Goal: Transaction & Acquisition: Subscribe to service/newsletter

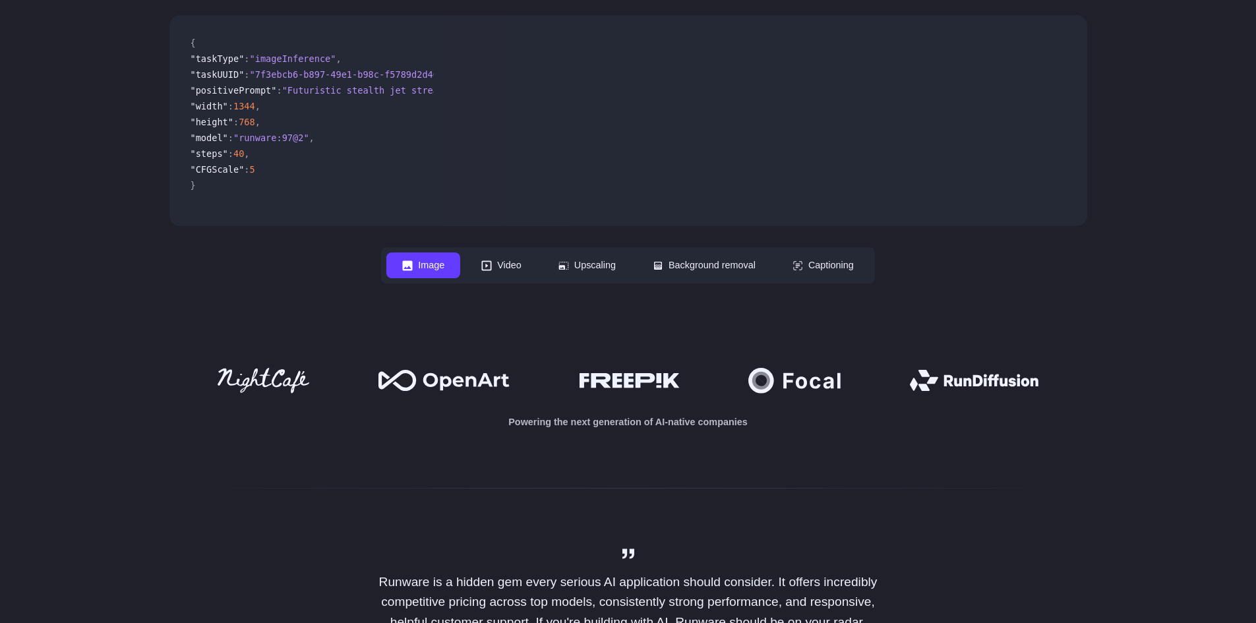
scroll to position [330, 0]
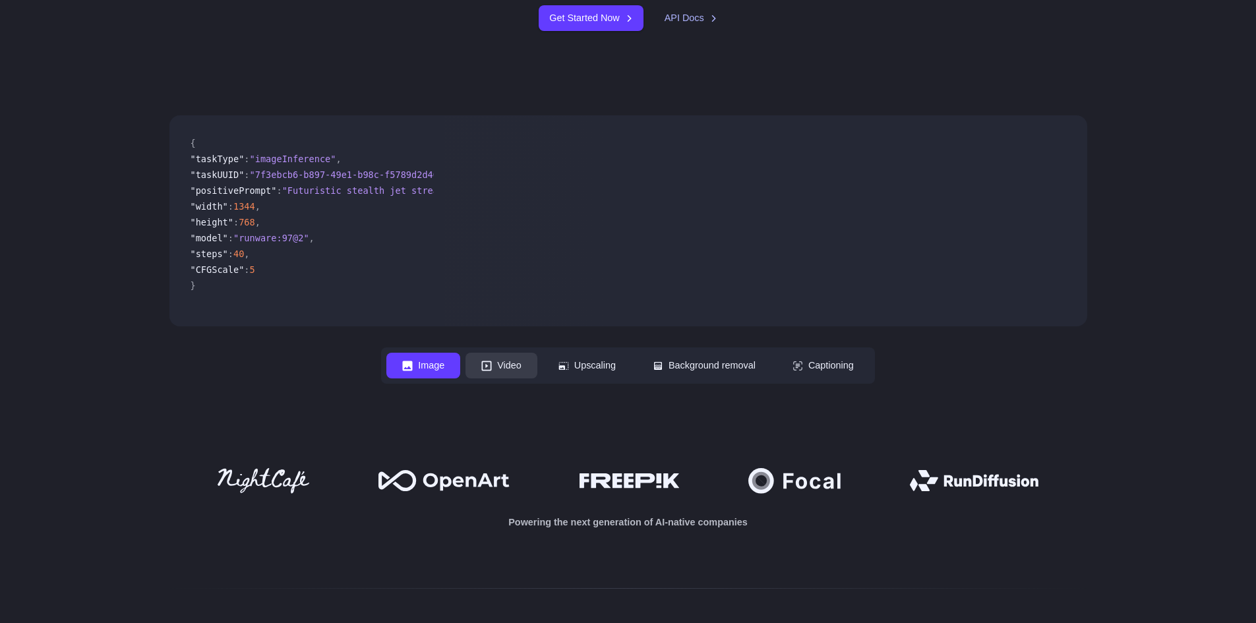
click at [522, 364] on button "Video" at bounding box center [501, 366] width 72 height 26
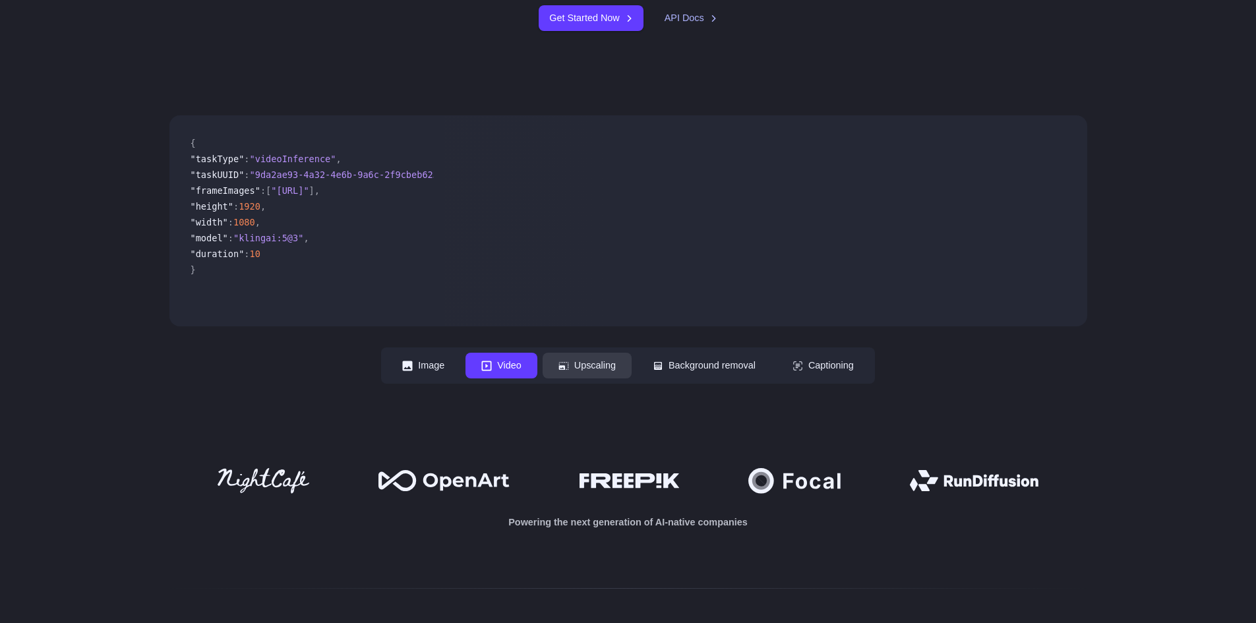
click at [601, 368] on button "Upscaling" at bounding box center [587, 366] width 89 height 26
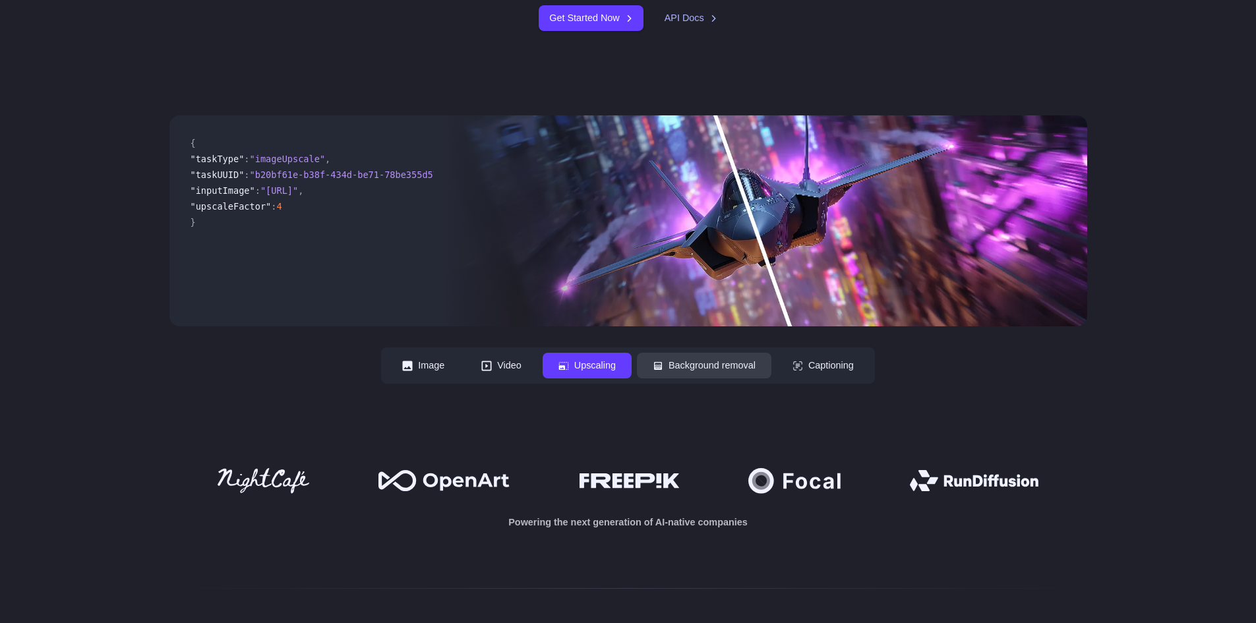
click at [680, 369] on button "Background removal" at bounding box center [704, 366] width 134 height 26
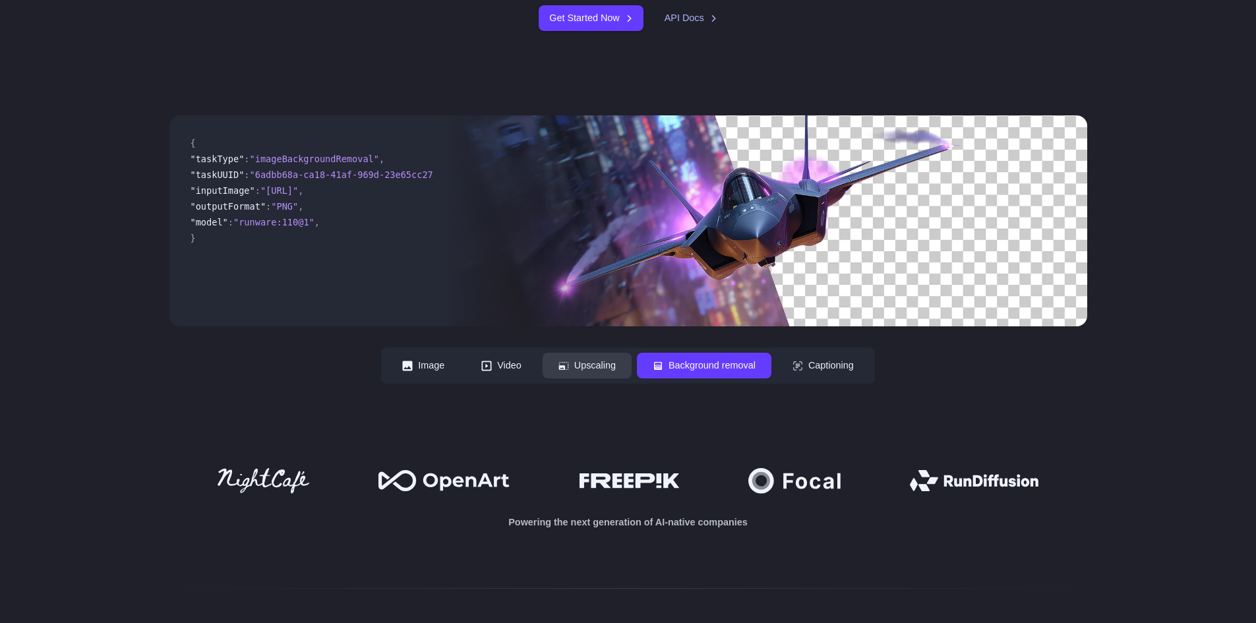
click at [559, 369] on icon at bounding box center [563, 366] width 10 height 8
click at [819, 365] on button "Captioning" at bounding box center [823, 366] width 93 height 26
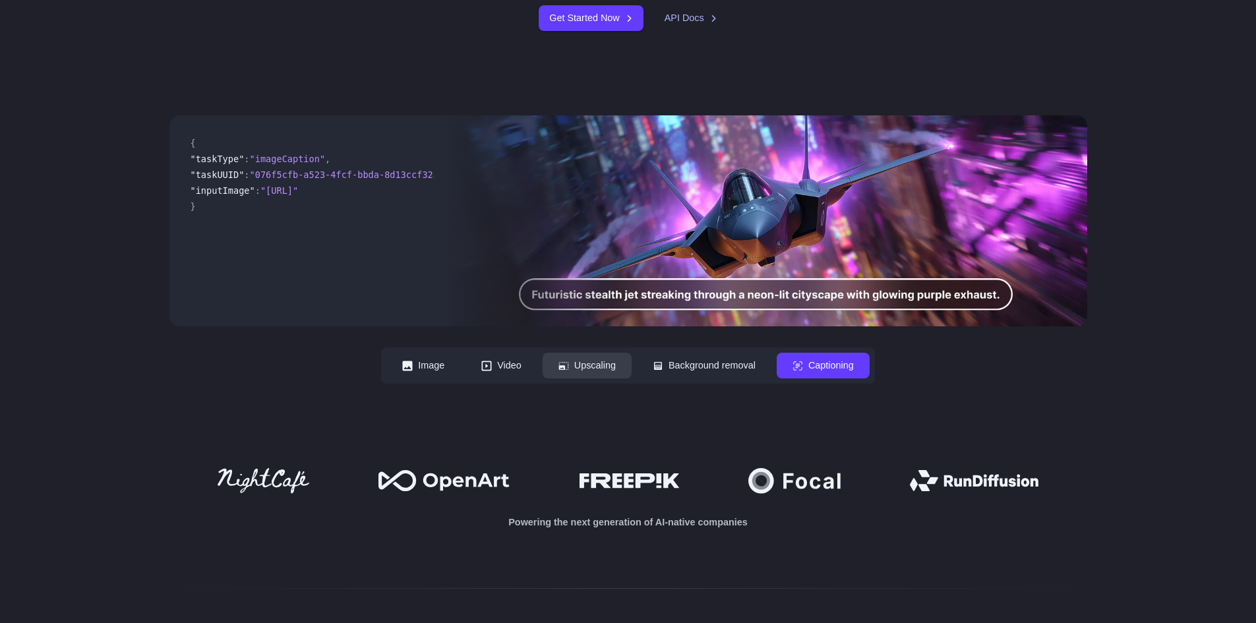
click at [575, 361] on button "Upscaling" at bounding box center [587, 366] width 89 height 26
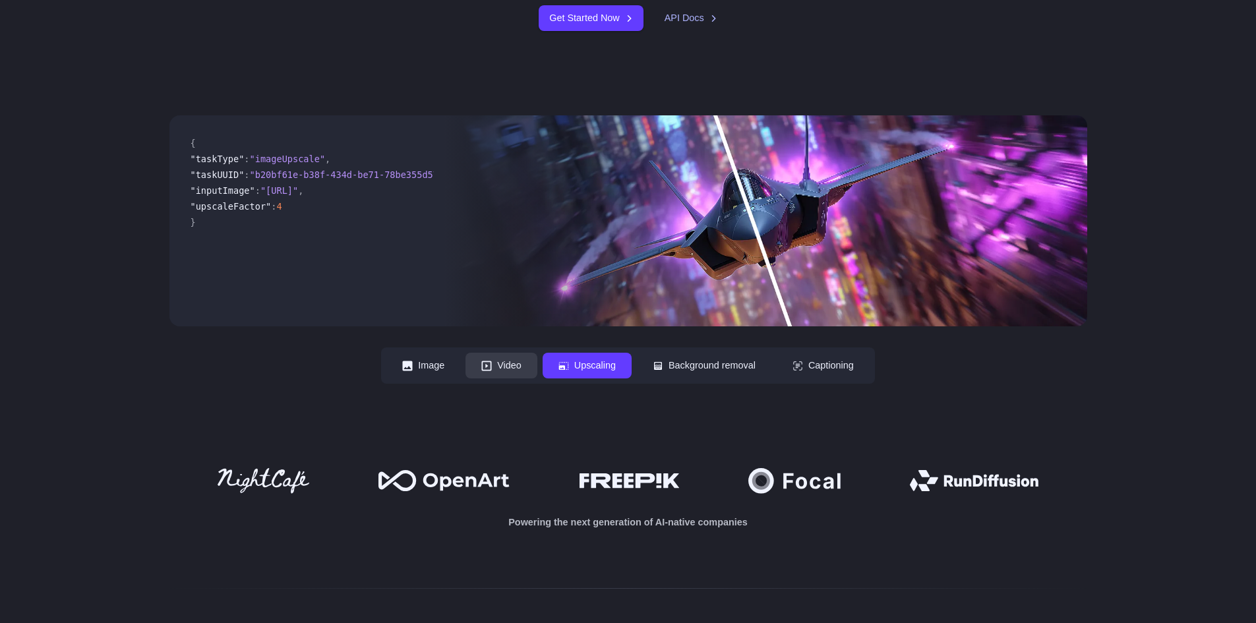
click at [485, 367] on button "Video" at bounding box center [501, 366] width 72 height 26
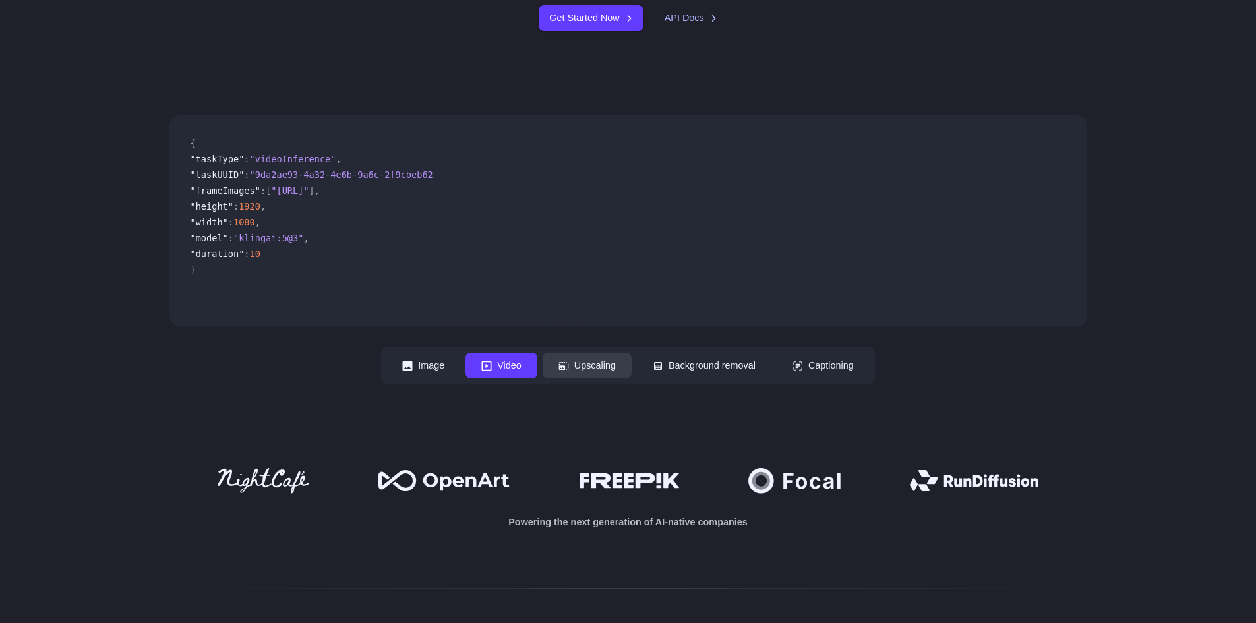
click at [570, 370] on button "Upscaling" at bounding box center [587, 366] width 89 height 26
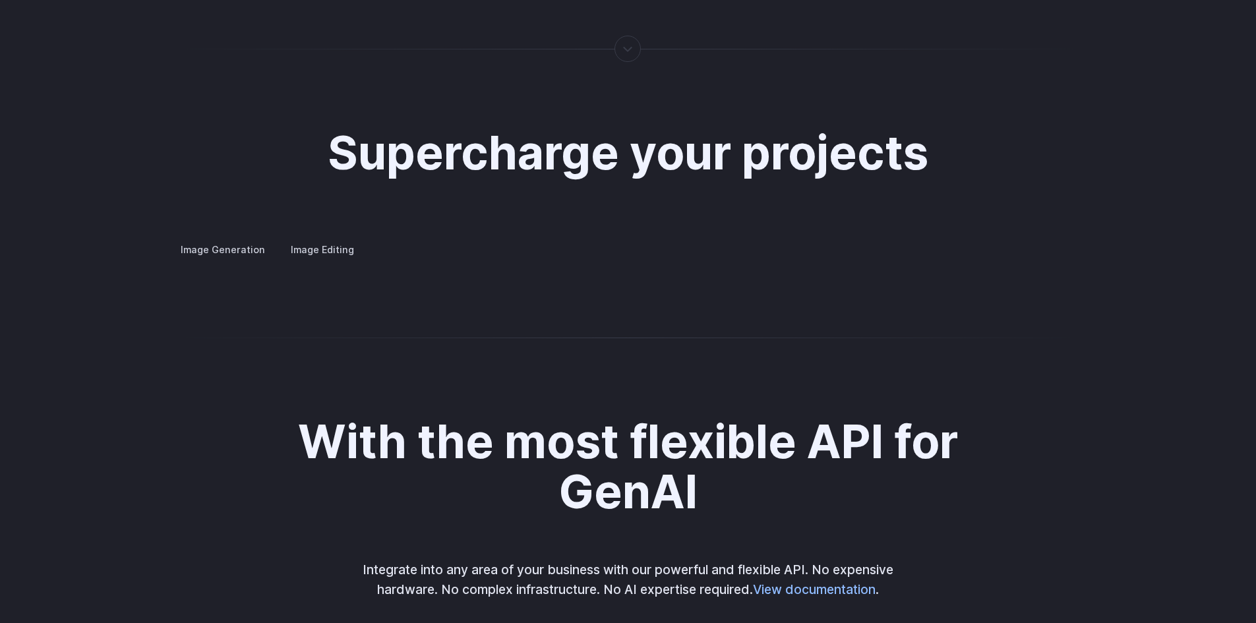
scroll to position [2439, 0]
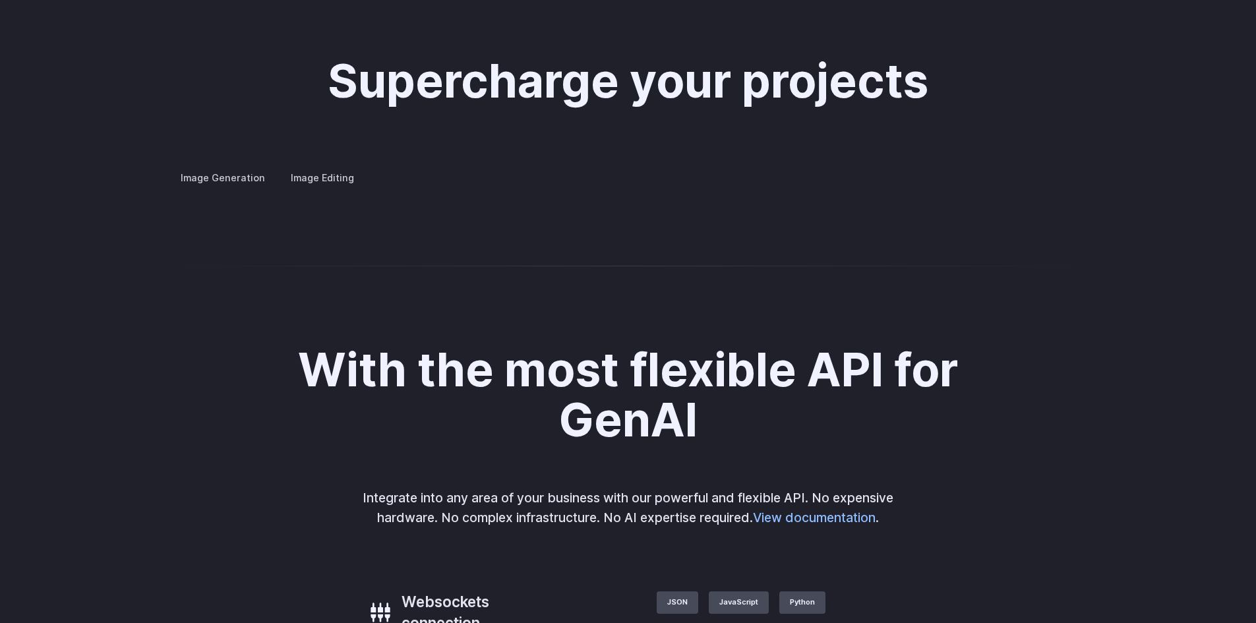
click at [0, 0] on summary "Concept design" at bounding box center [0, 0] width 0 height 0
click at [0, 0] on summary "Custom avatars" at bounding box center [0, 0] width 0 height 0
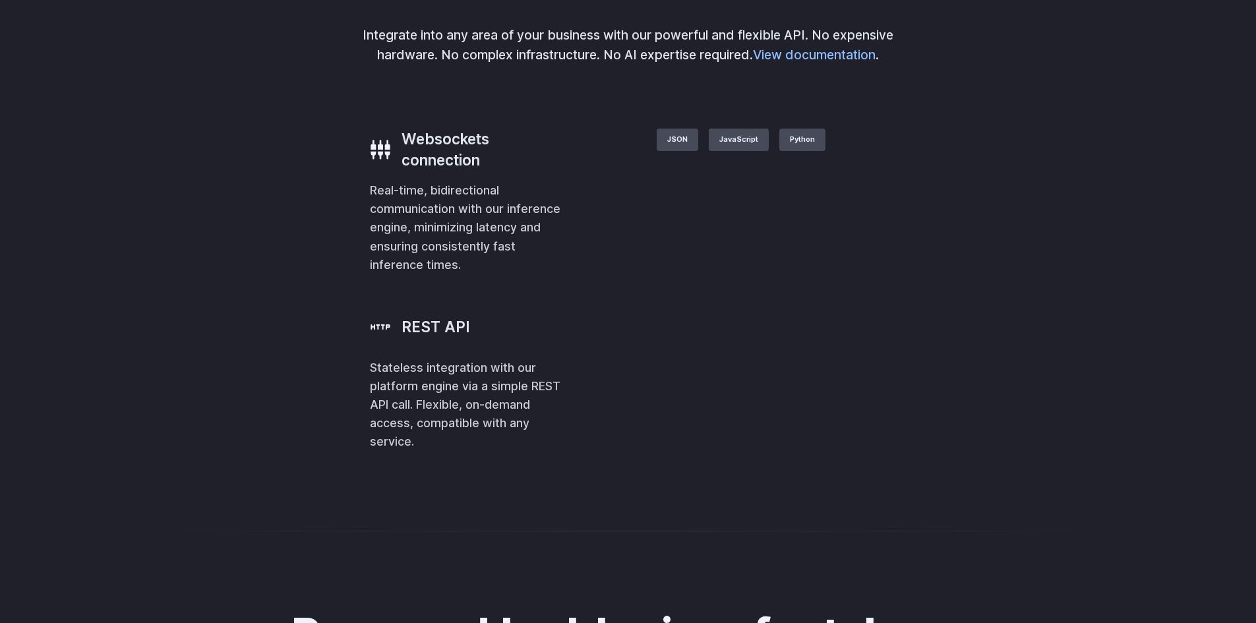
scroll to position [2967, 0]
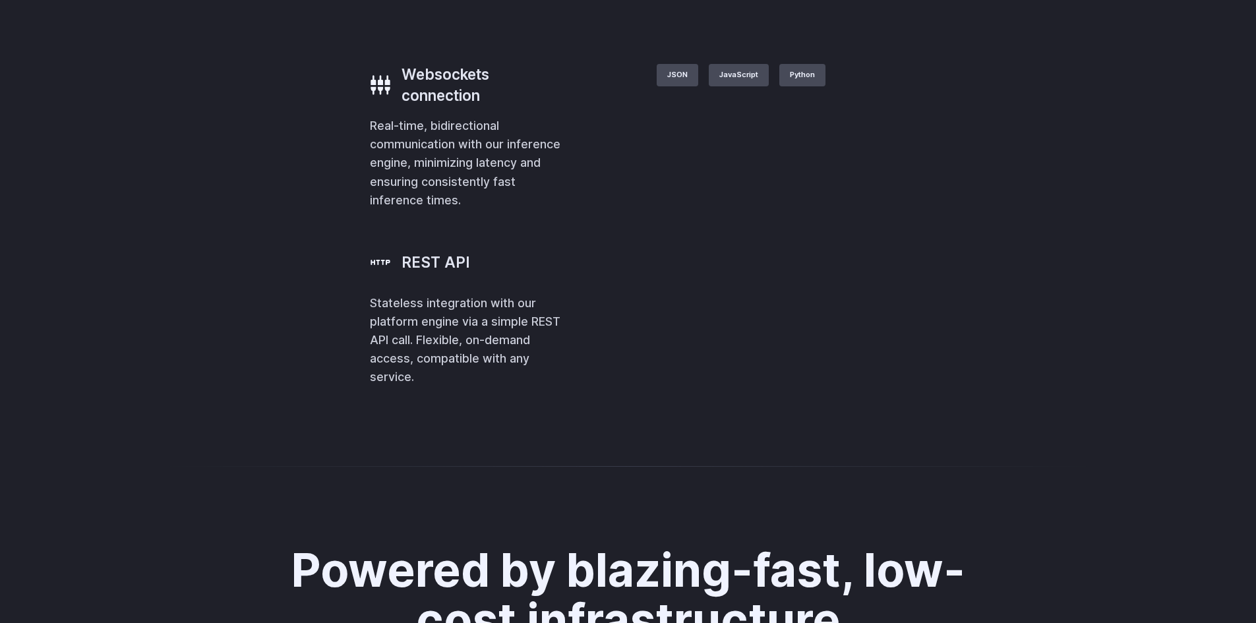
drag, startPoint x: 441, startPoint y: 294, endPoint x: 523, endPoint y: 294, distance: 82.4
drag, startPoint x: 571, startPoint y: 294, endPoint x: 747, endPoint y: 294, distance: 176.0
drag, startPoint x: 758, startPoint y: 294, endPoint x: 831, endPoint y: 294, distance: 72.5
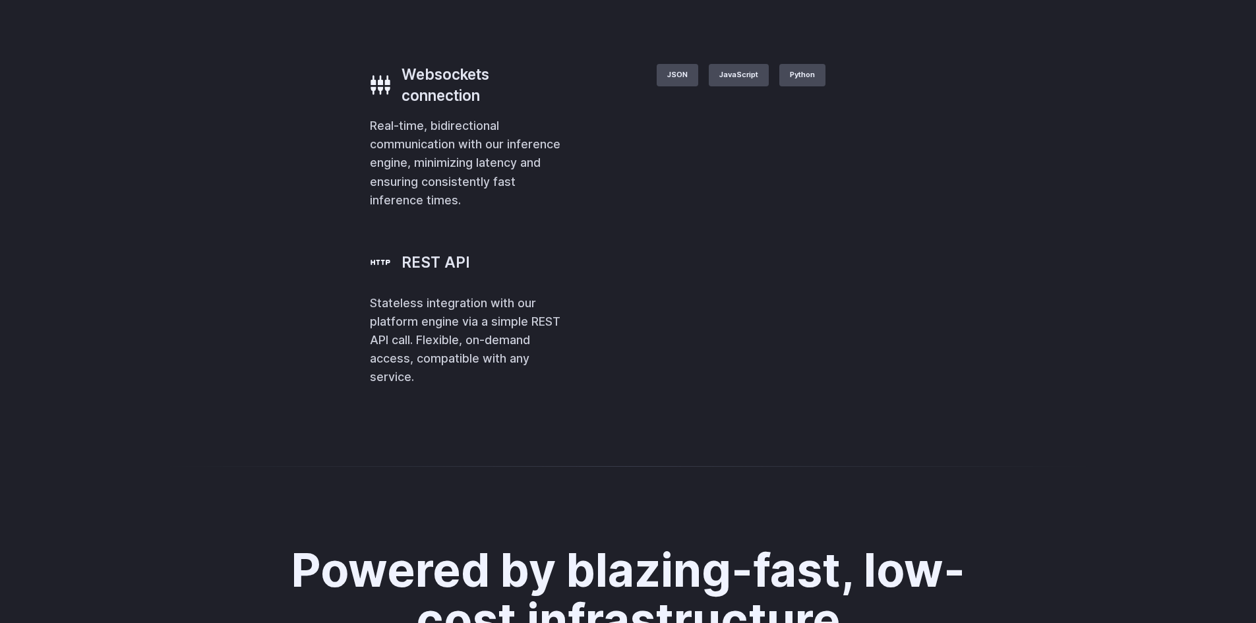
drag, startPoint x: 470, startPoint y: 322, endPoint x: 554, endPoint y: 322, distance: 83.7
drag, startPoint x: 591, startPoint y: 318, endPoint x: 613, endPoint y: 318, distance: 22.4
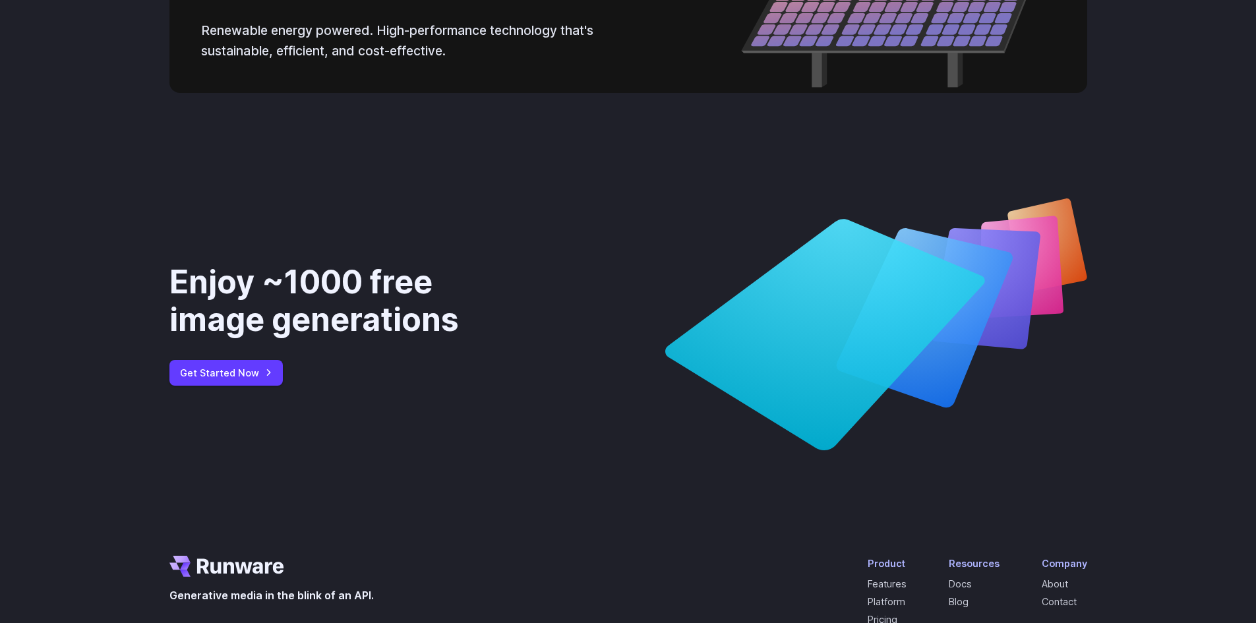
scroll to position [4747, 0]
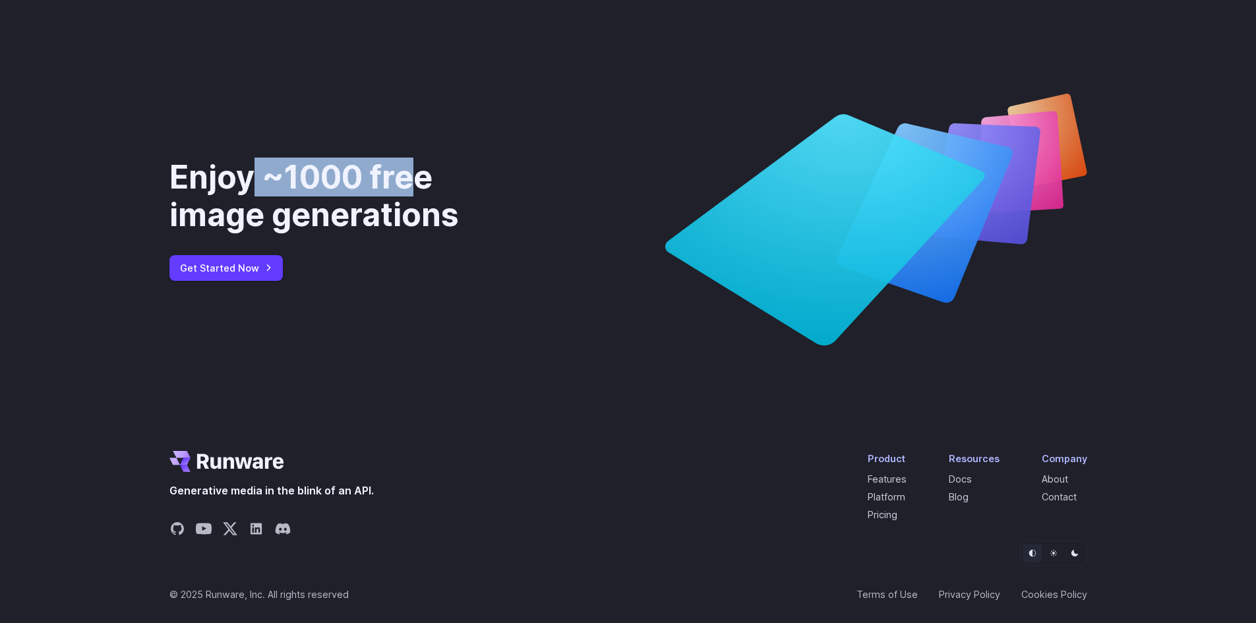
drag, startPoint x: 261, startPoint y: 357, endPoint x: 427, endPoint y: 358, distance: 166.1
click at [427, 234] on div "Enjoy ~1000 free image generations" at bounding box center [348, 196] width 359 height 76
click at [346, 234] on div "Enjoy ~1000 free image generations" at bounding box center [348, 196] width 359 height 76
click at [887, 520] on link "Pricing" at bounding box center [883, 514] width 30 height 11
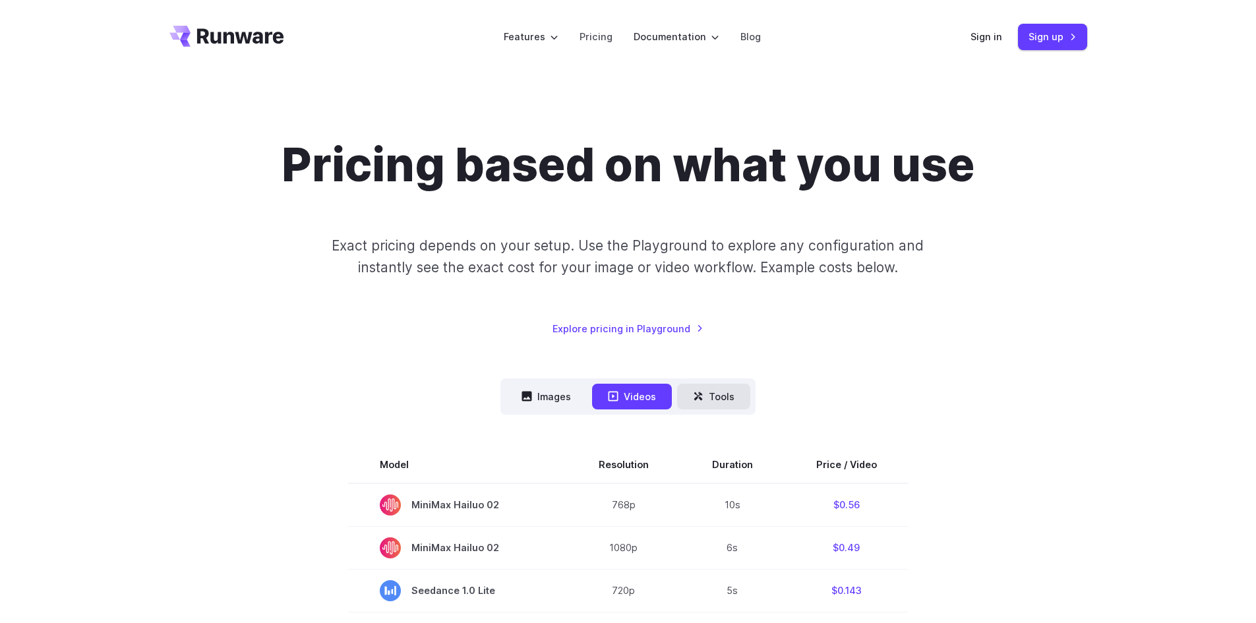
click at [715, 401] on button "Tools" at bounding box center [713, 397] width 73 height 26
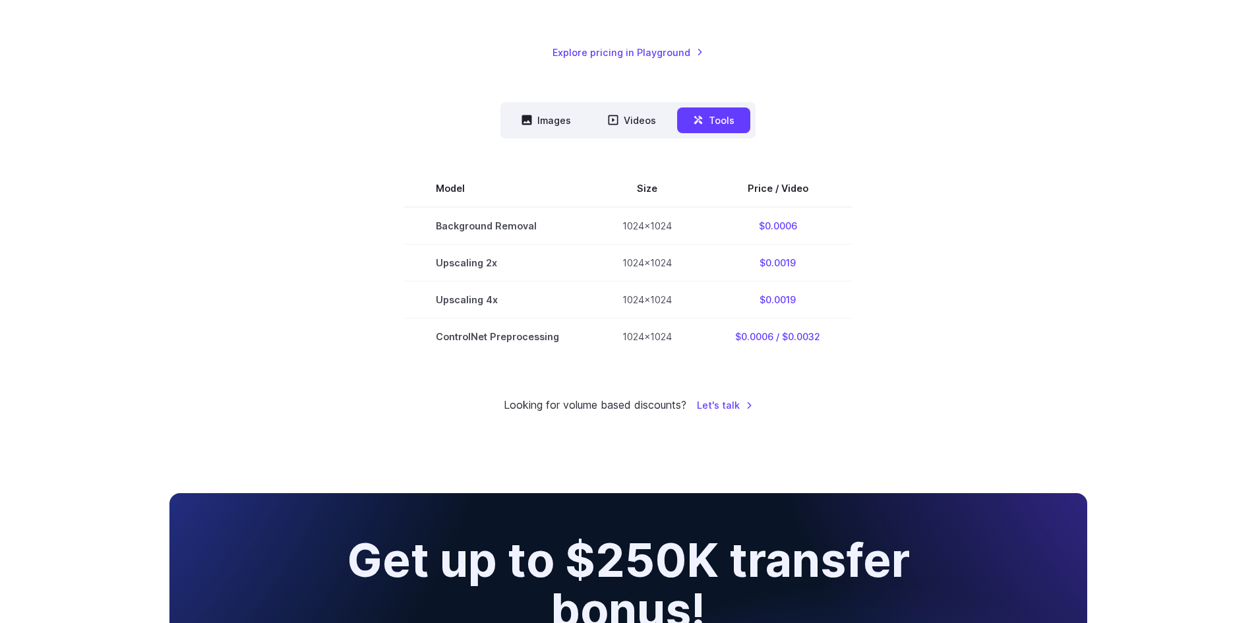
scroll to position [132, 0]
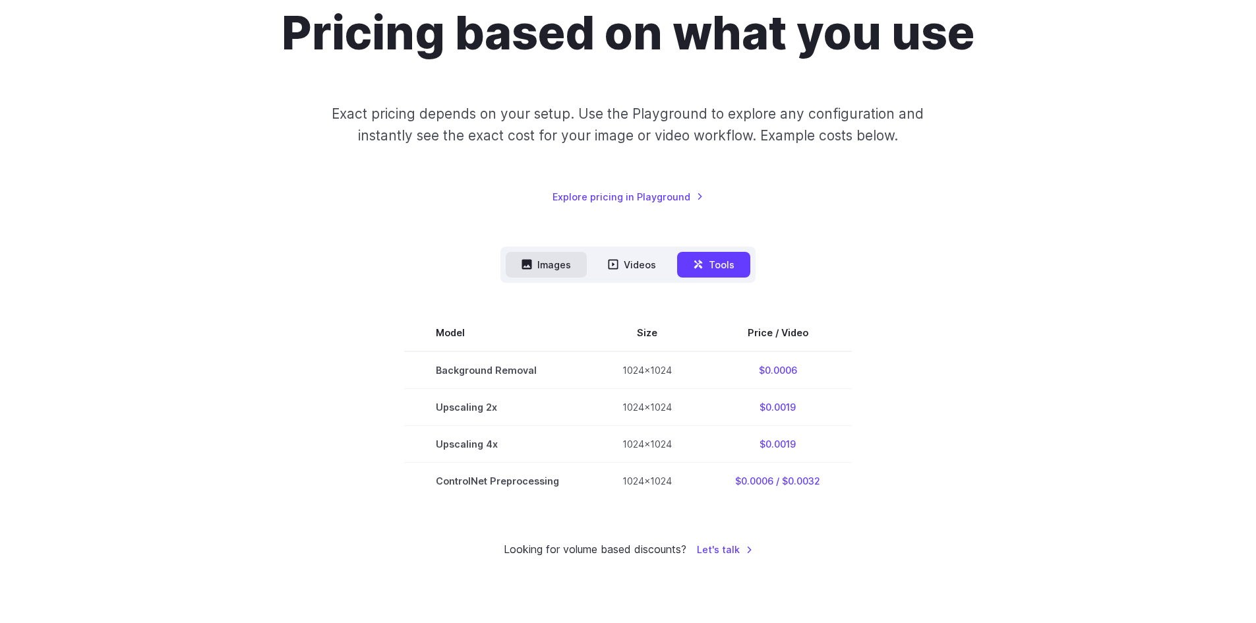
click at [546, 258] on button "Images" at bounding box center [546, 265] width 81 height 26
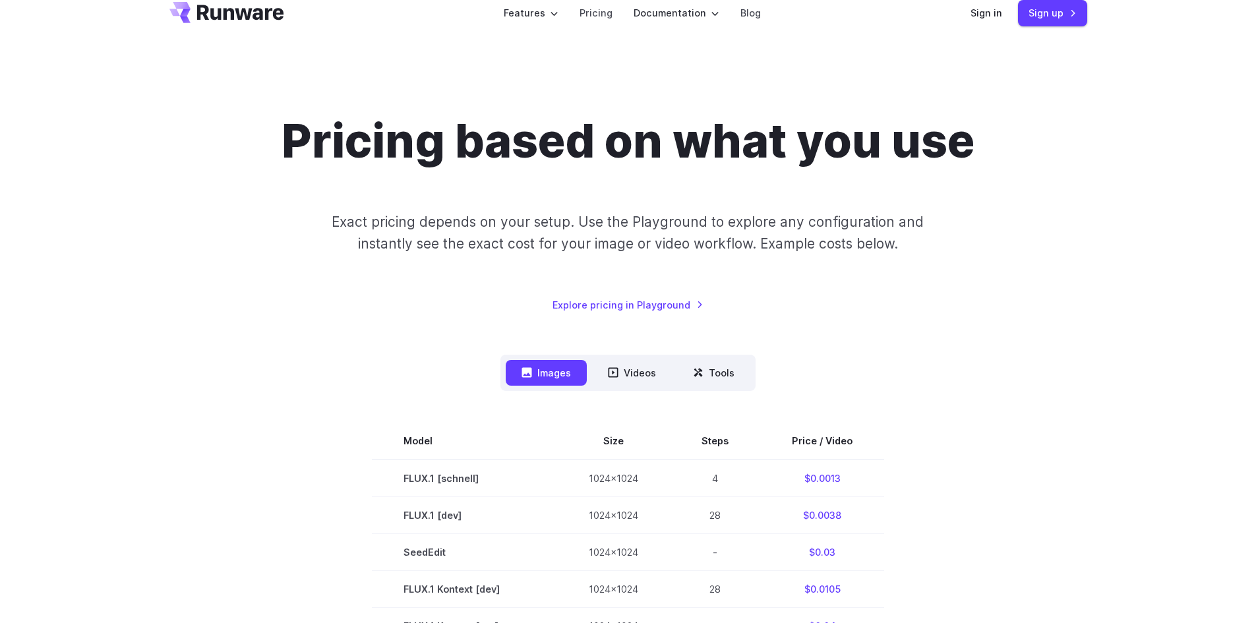
scroll to position [0, 0]
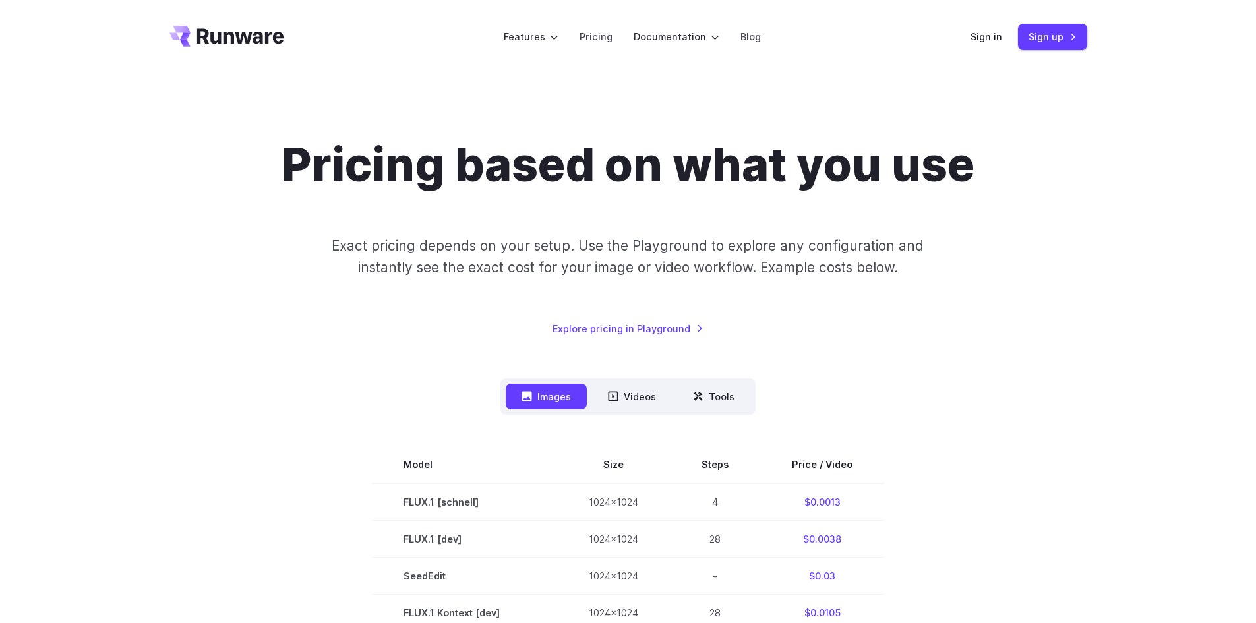
click at [206, 26] on icon "Go to /" at bounding box center [226, 36] width 115 height 21
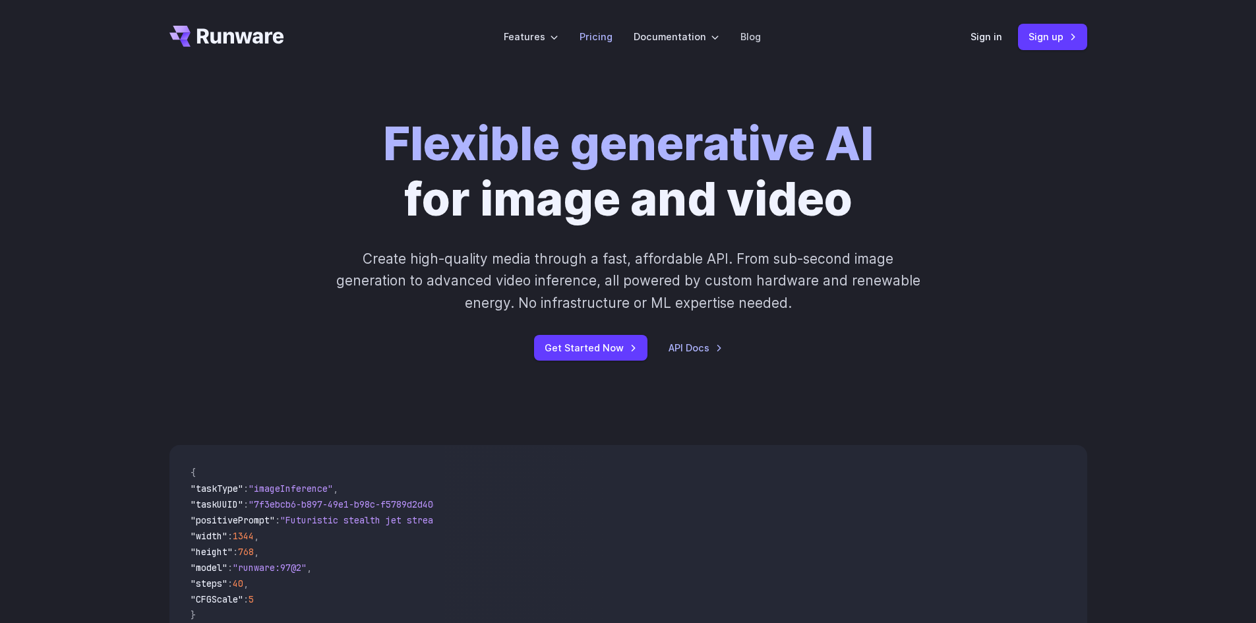
click at [597, 40] on link "Pricing" at bounding box center [596, 36] width 33 height 15
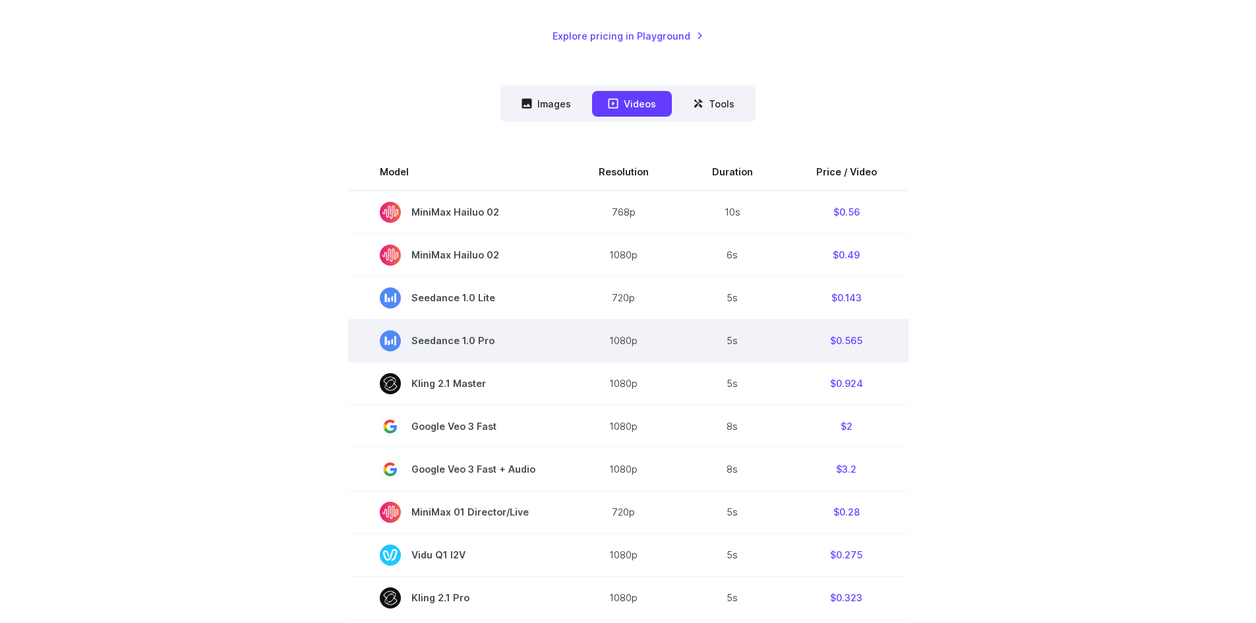
scroll to position [330, 0]
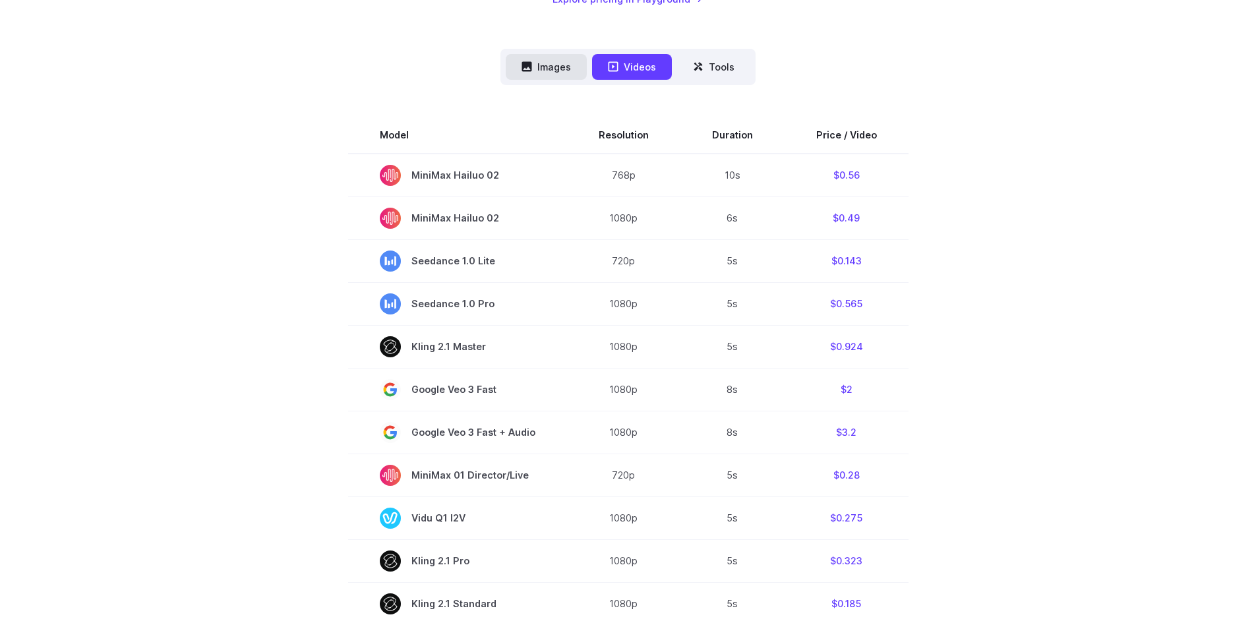
click at [539, 71] on button "Images" at bounding box center [546, 67] width 81 height 26
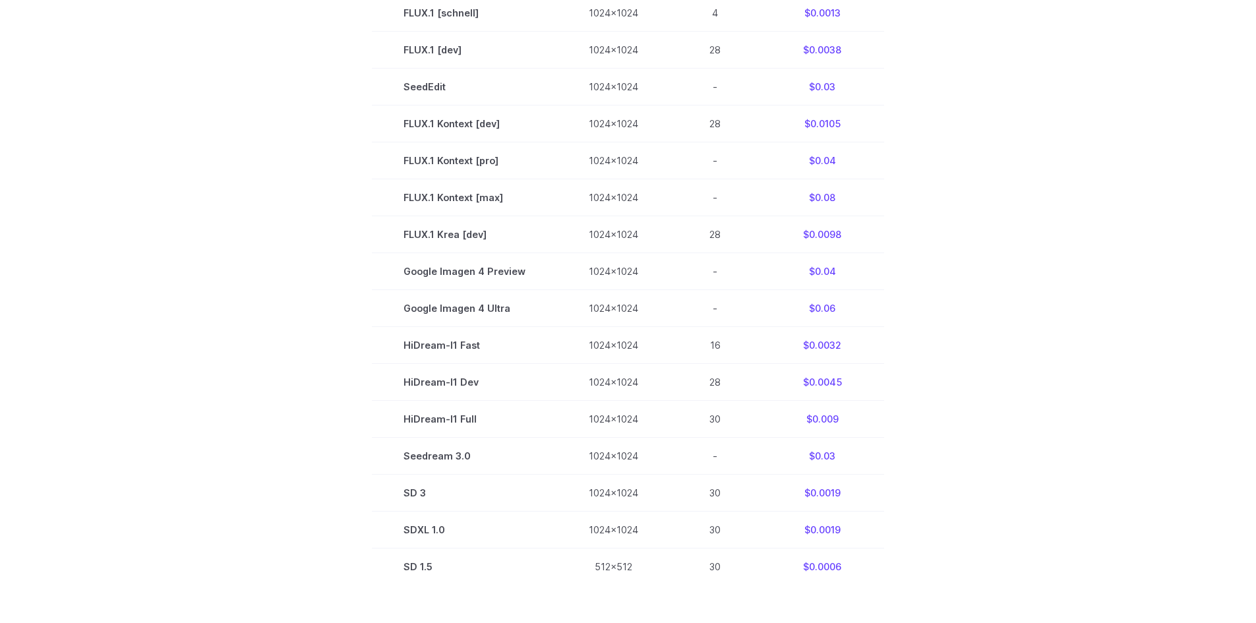
scroll to position [502, 0]
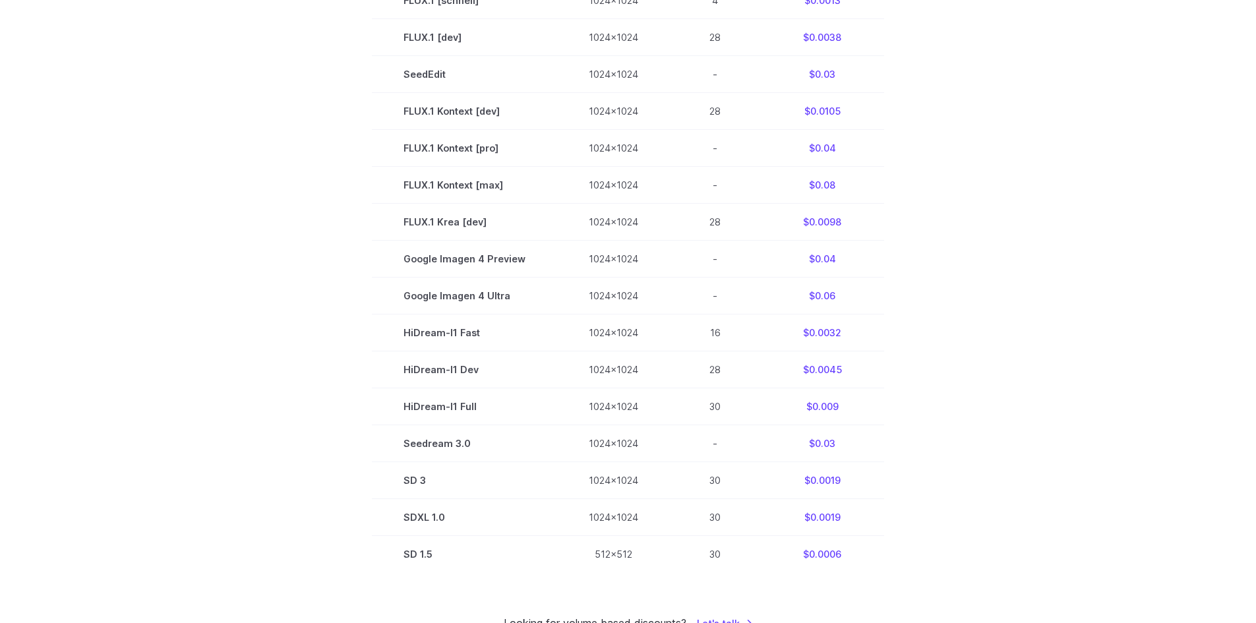
drag, startPoint x: 321, startPoint y: 299, endPoint x: 318, endPoint y: 307, distance: 8.3
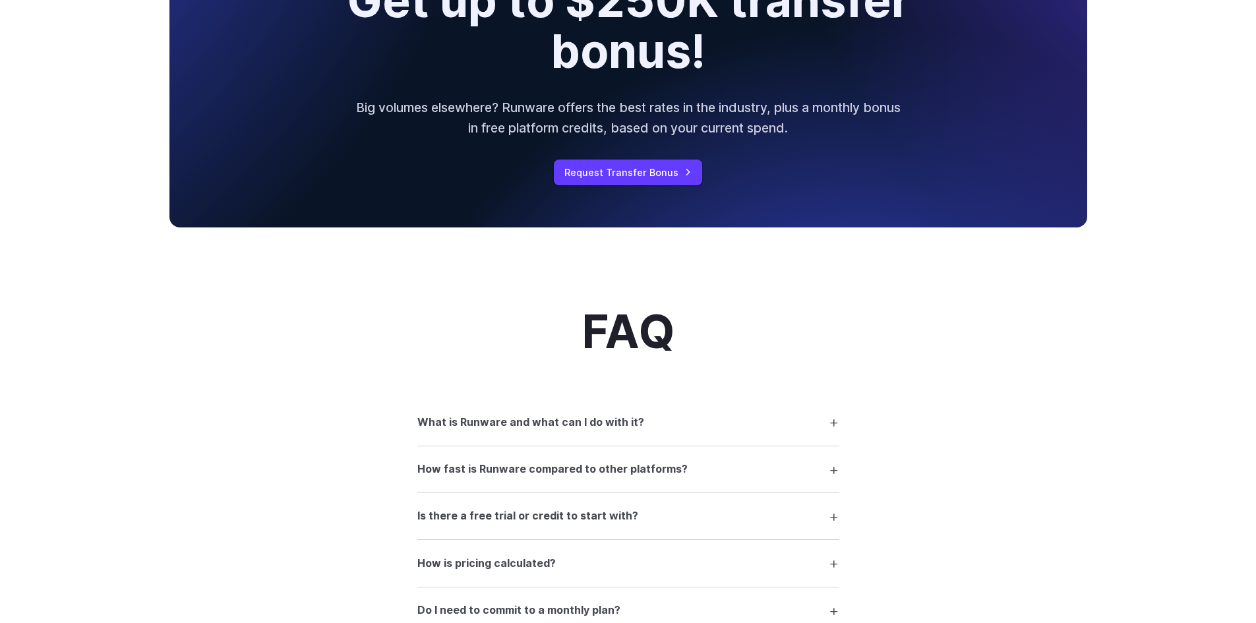
scroll to position [0, 0]
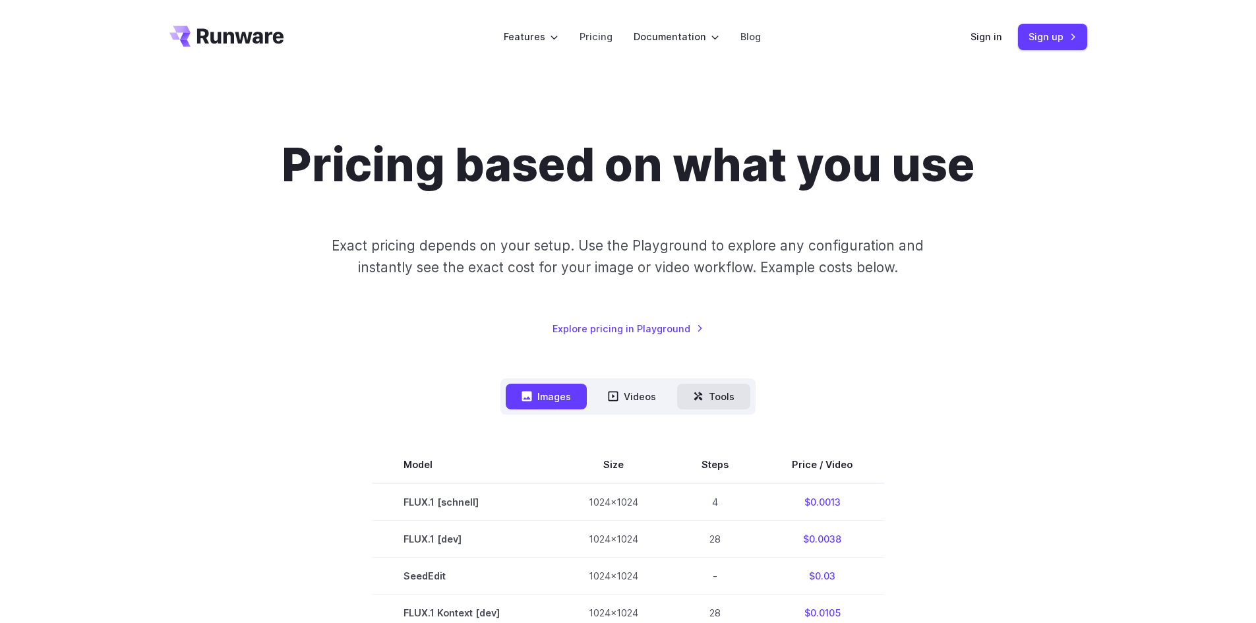
click at [707, 399] on button "Tools" at bounding box center [713, 397] width 73 height 26
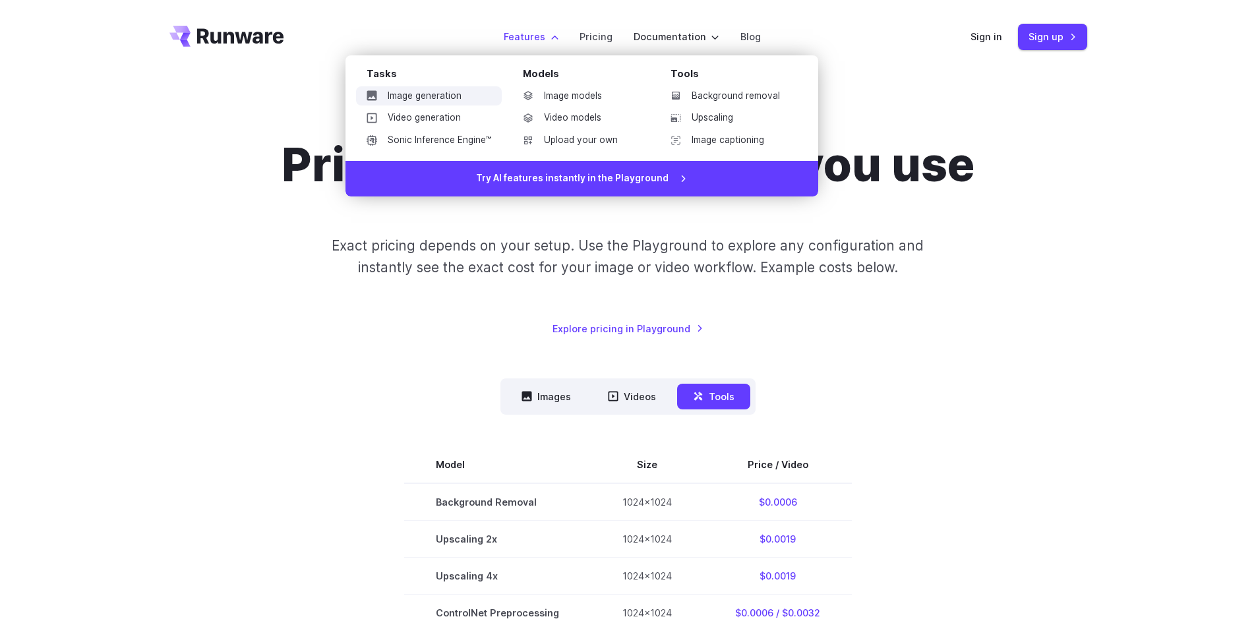
click at [466, 97] on link "Image generation" at bounding box center [429, 96] width 146 height 20
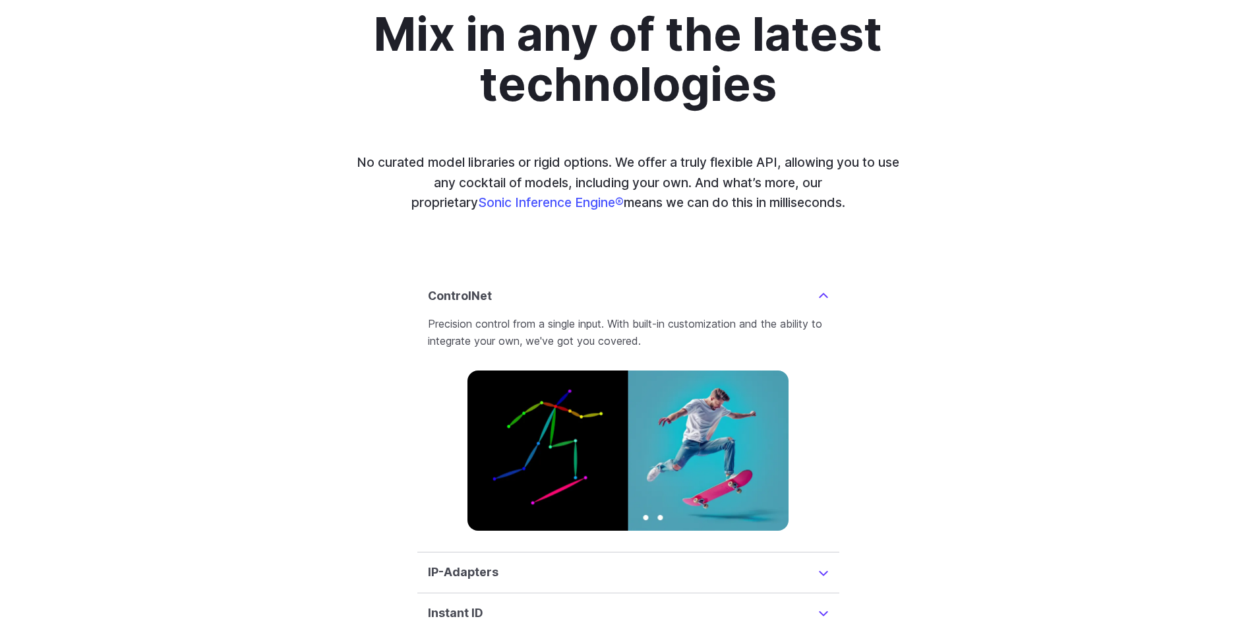
scroll to position [3099, 0]
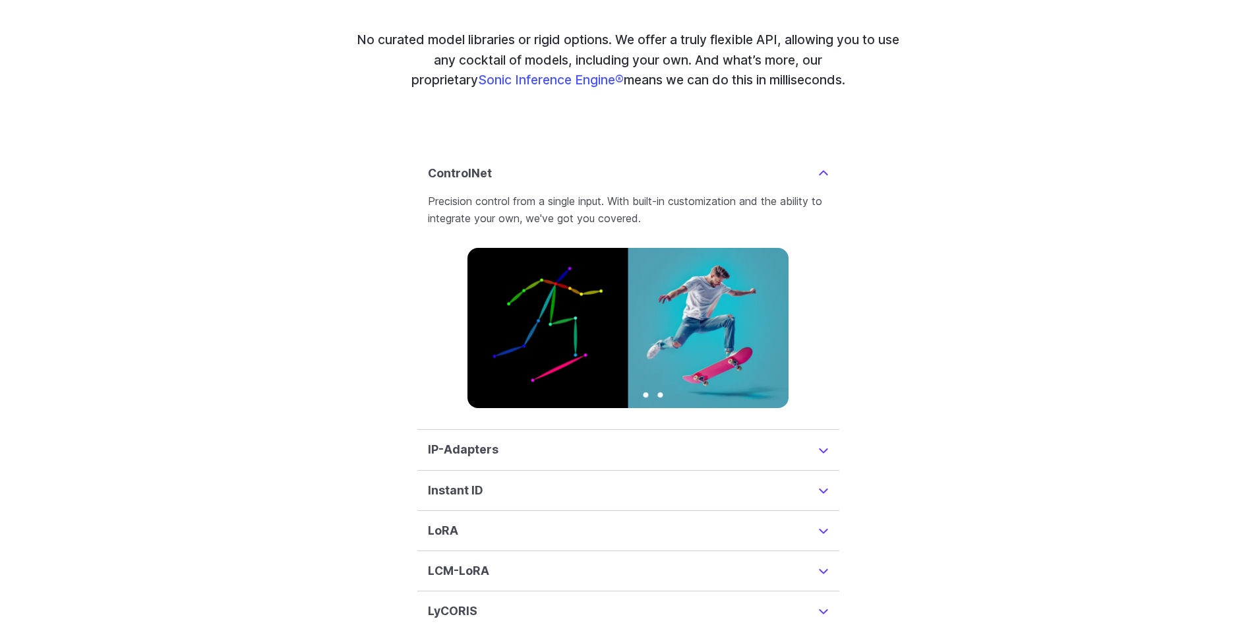
drag, startPoint x: 657, startPoint y: 347, endPoint x: 568, endPoint y: 347, distance: 89.7
click at [658, 347] on img at bounding box center [627, 328] width 320 height 160
click at [564, 347] on img at bounding box center [627, 328] width 320 height 160
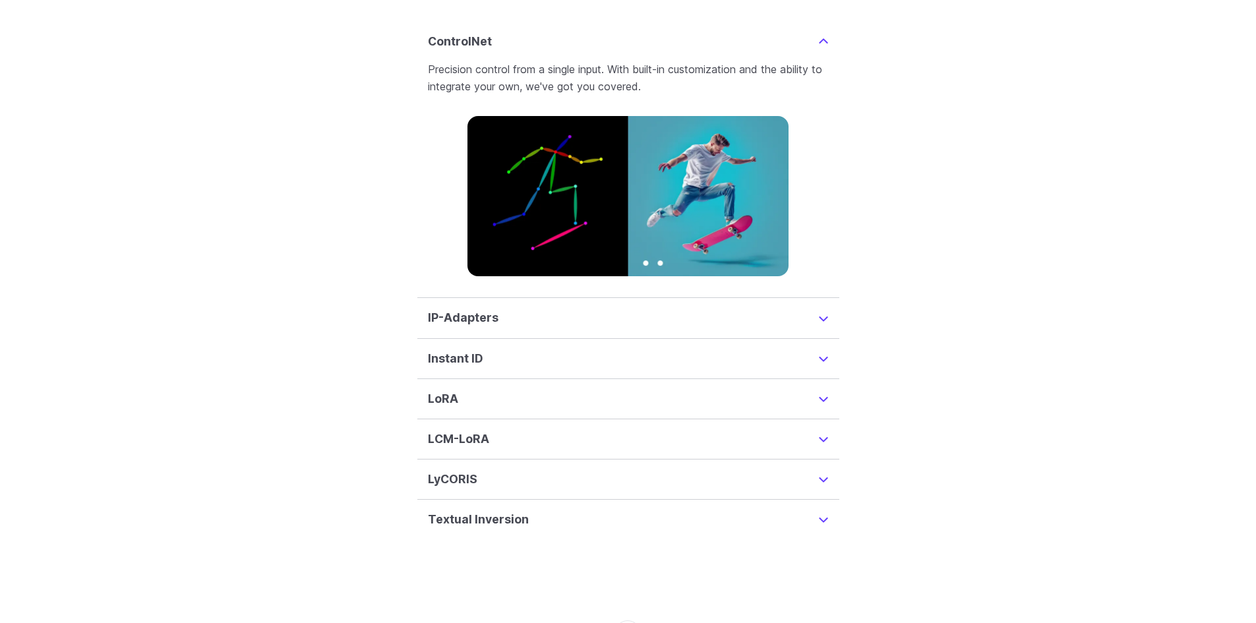
click at [627, 510] on summary "Textual Inversion" at bounding box center [628, 519] width 401 height 18
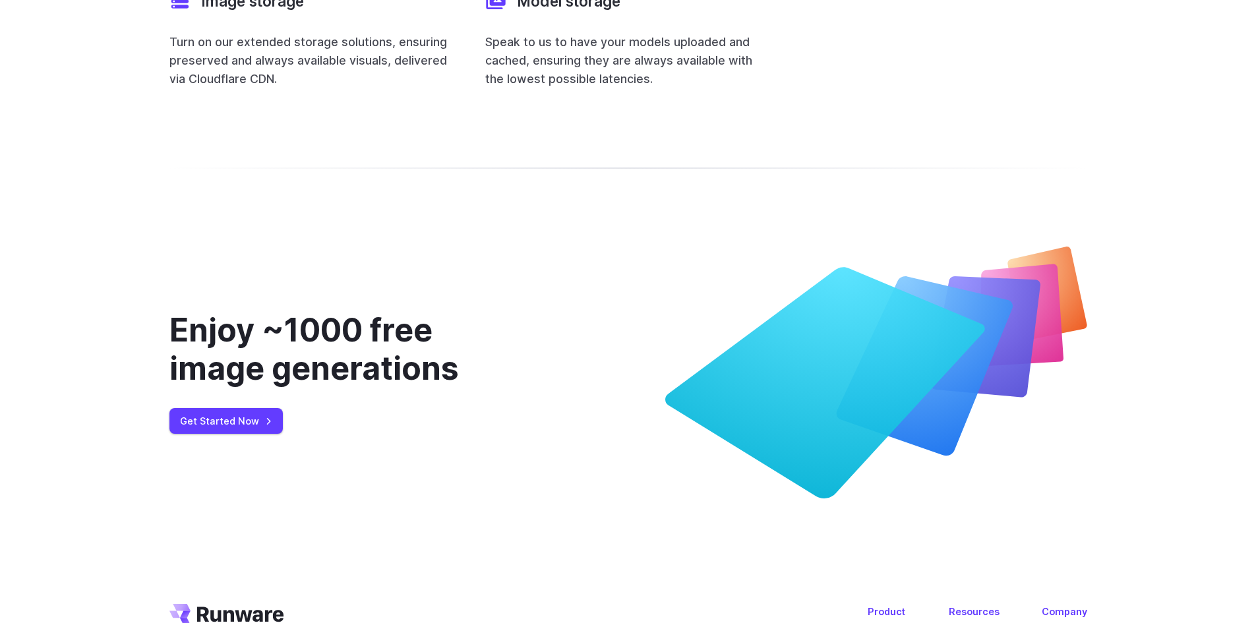
scroll to position [5240, 0]
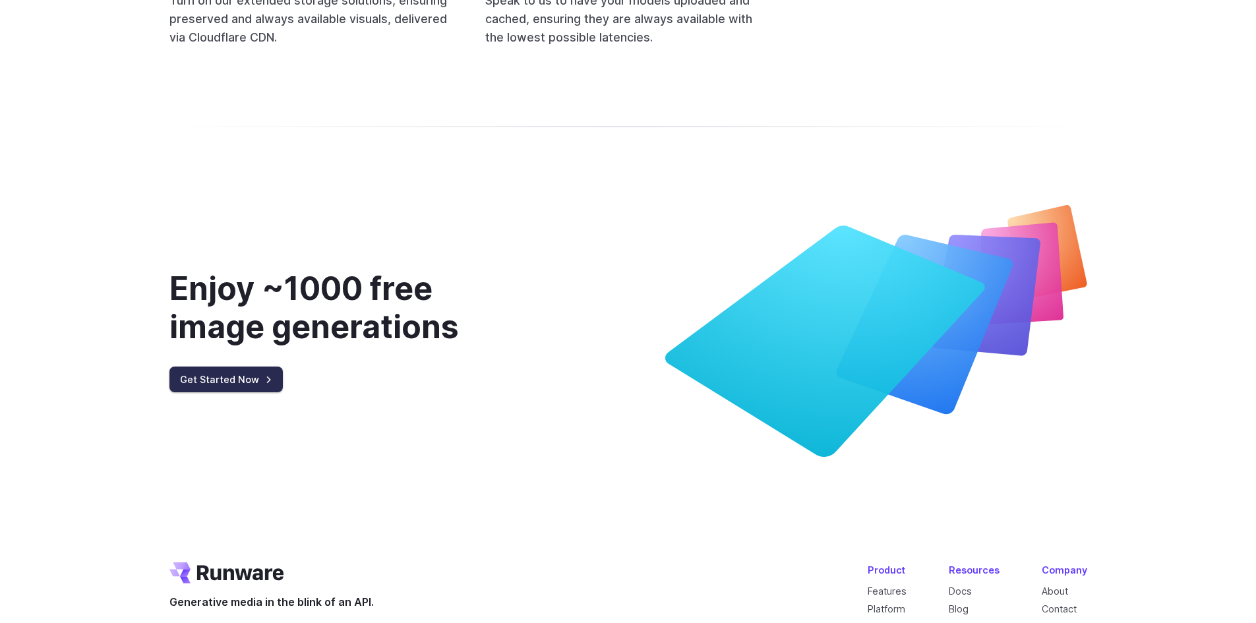
click at [258, 367] on link "Get Started Now" at bounding box center [225, 380] width 113 height 26
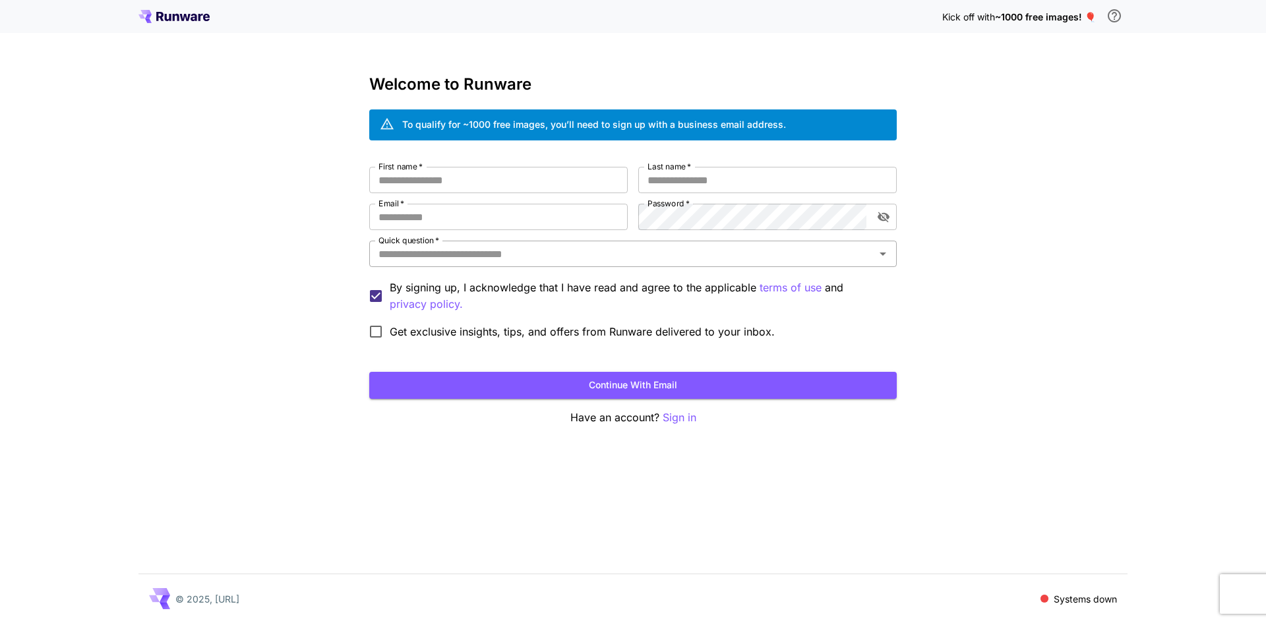
click at [477, 258] on input "Quick question   *" at bounding box center [622, 254] width 498 height 18
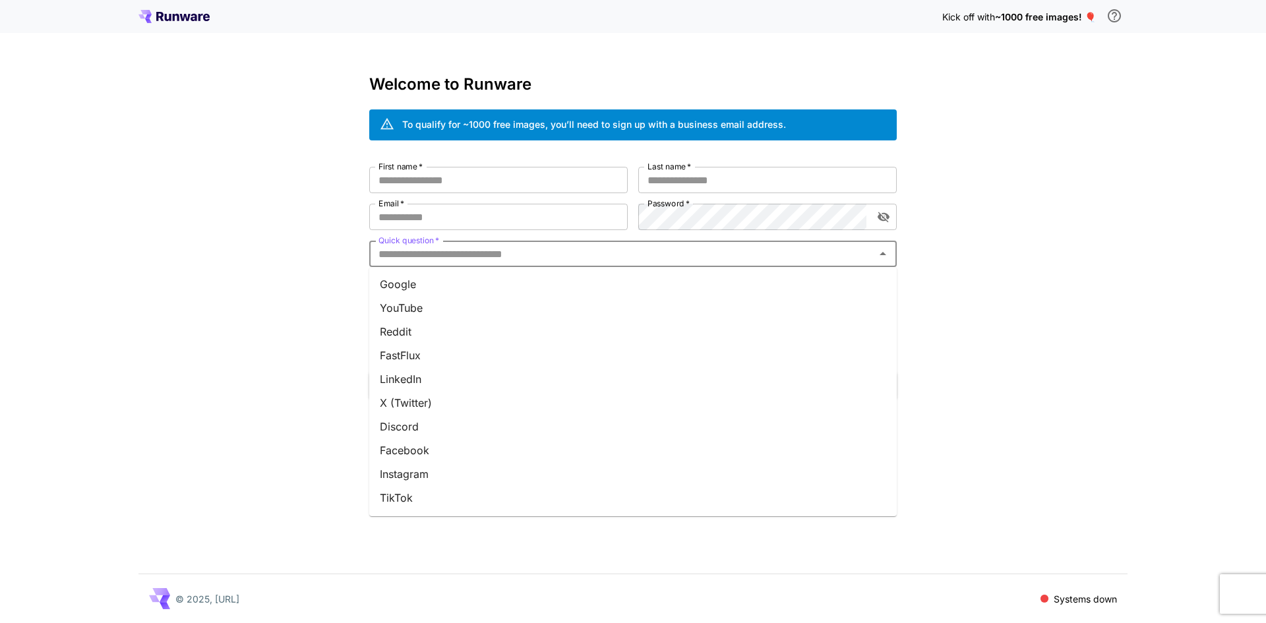
click at [477, 258] on input "Quick question   *" at bounding box center [622, 254] width 498 height 18
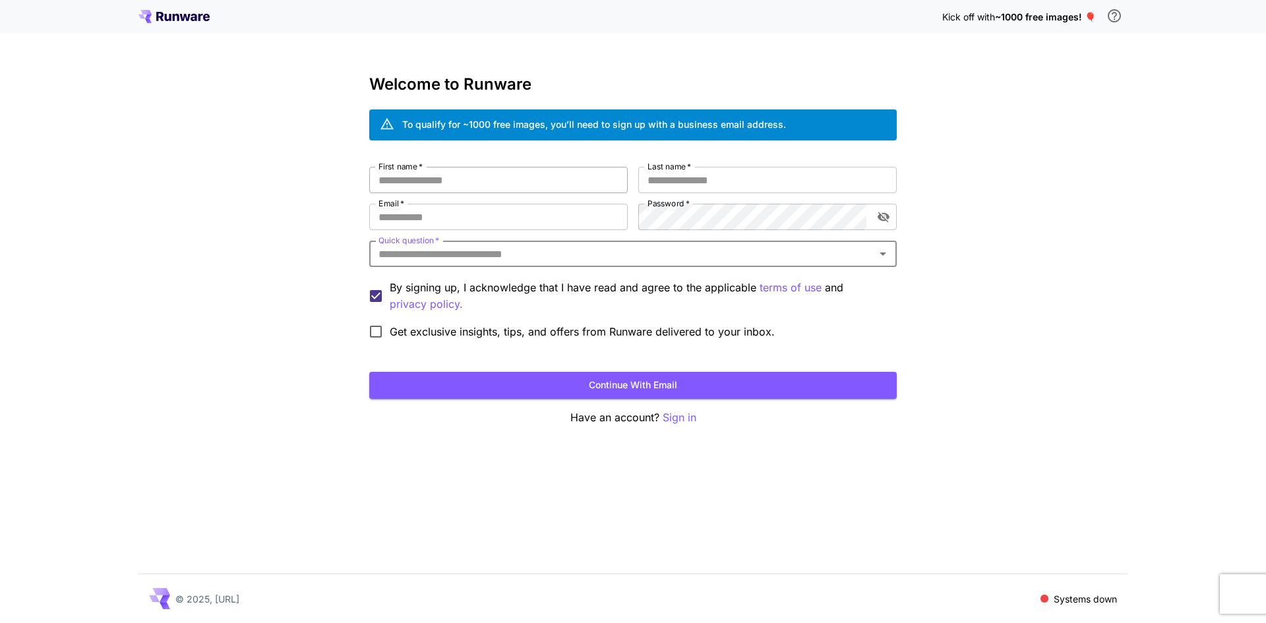
click at [456, 182] on input "First name   *" at bounding box center [498, 180] width 258 height 26
